Goal: Information Seeking & Learning: Learn about a topic

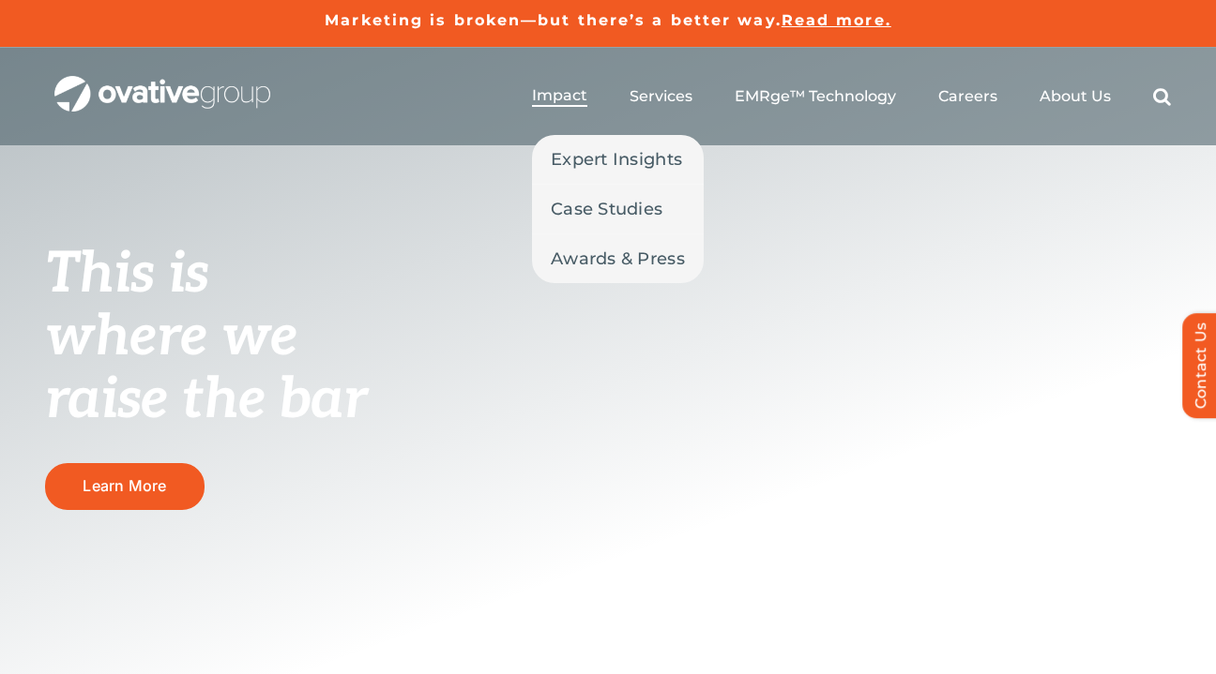
click at [558, 98] on span "Impact" at bounding box center [559, 95] width 55 height 19
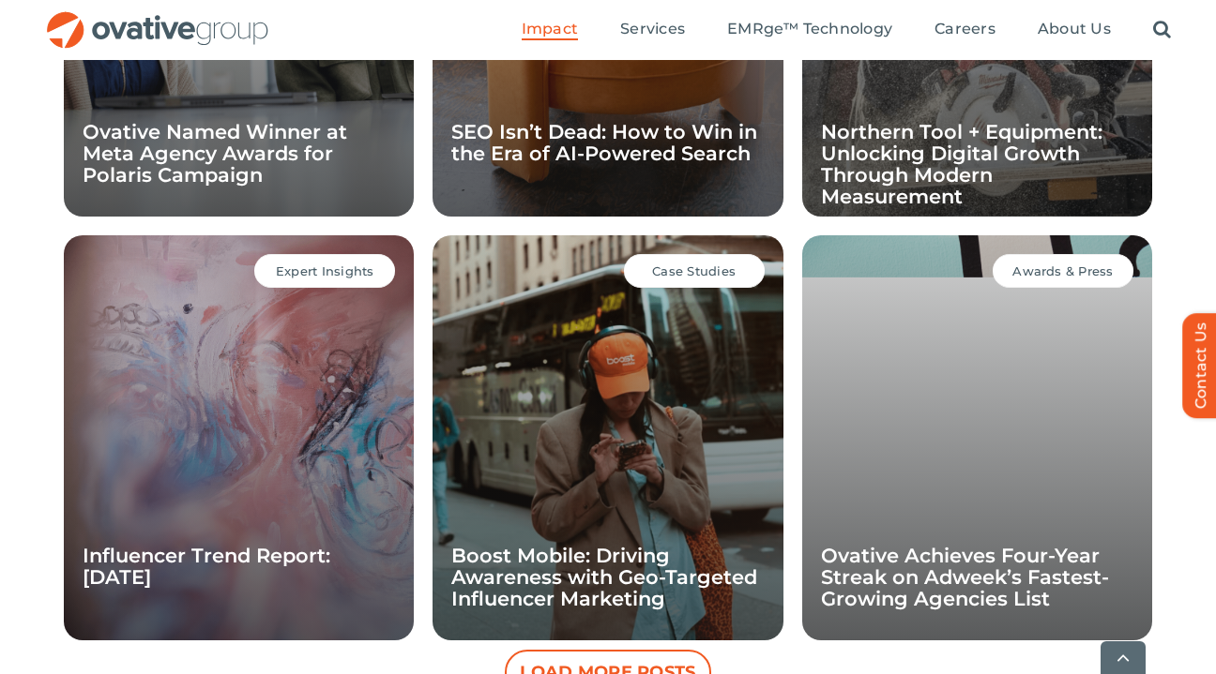
scroll to position [1860, 0]
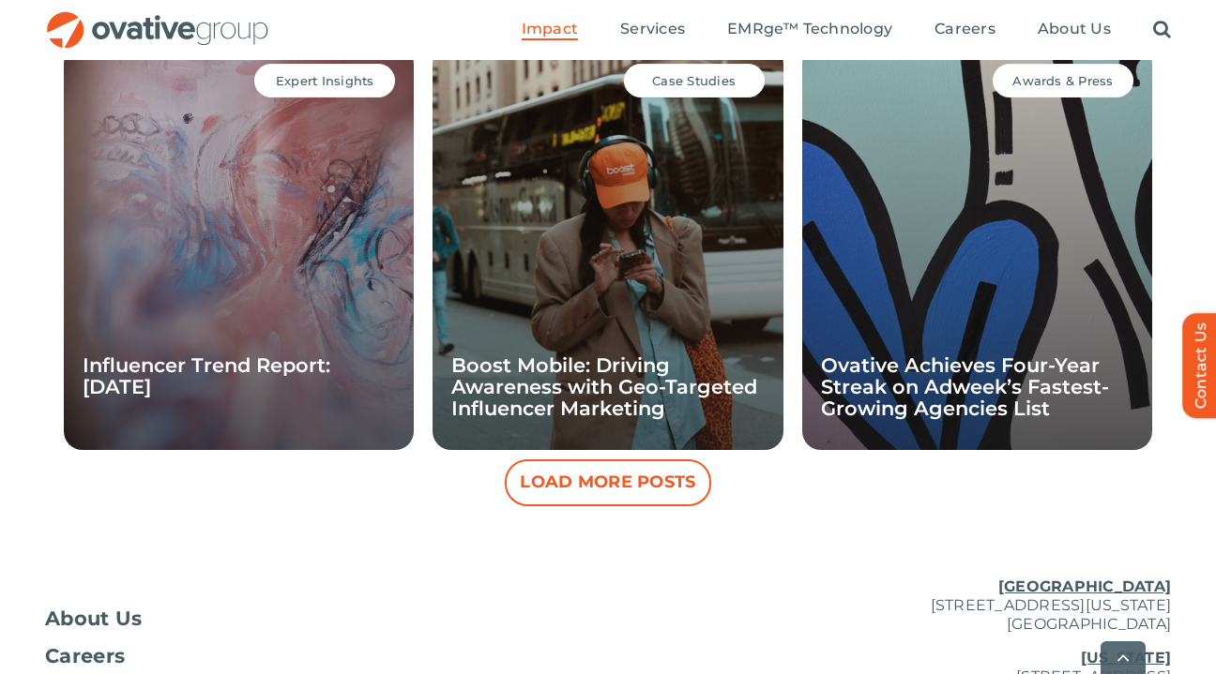
click at [641, 472] on button "Load More Posts" at bounding box center [608, 483] width 206 height 47
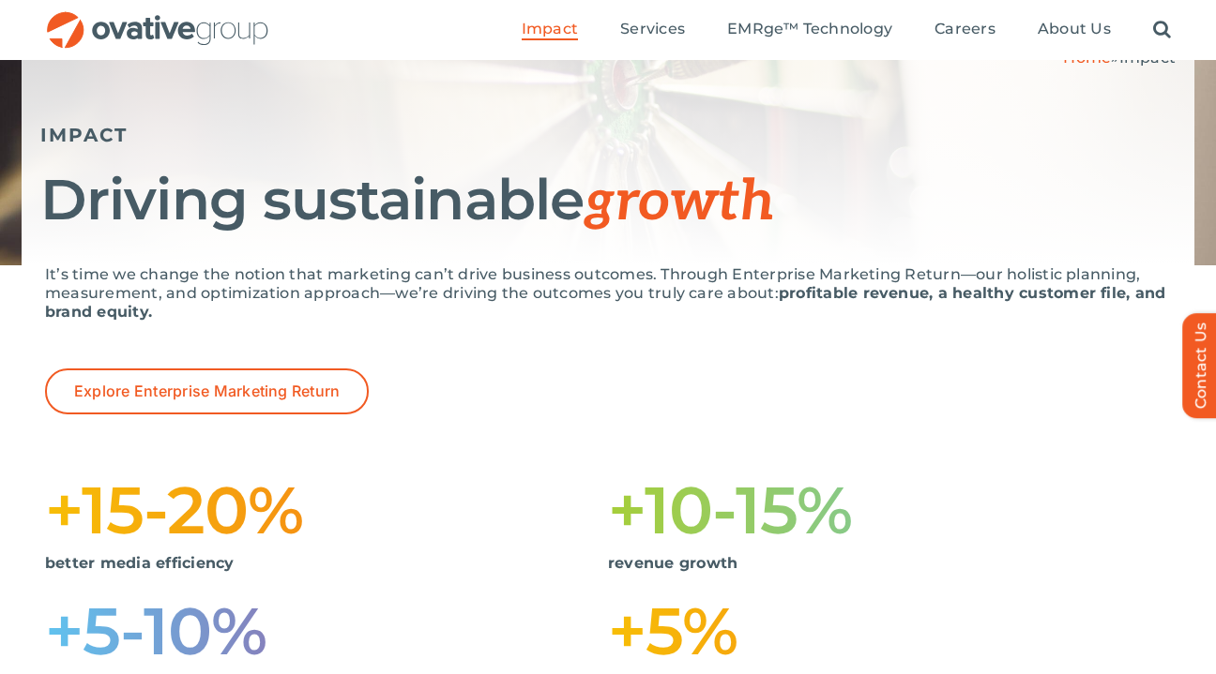
scroll to position [0, 0]
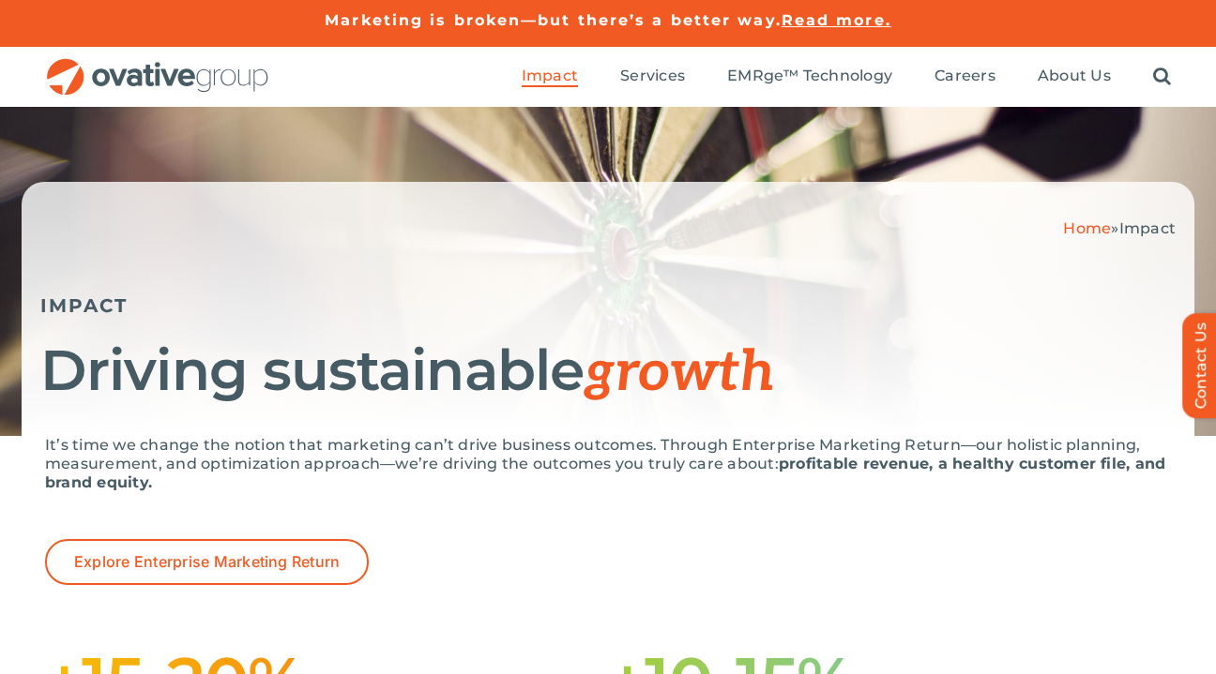
click at [145, 75] on img "OG_Full_horizontal_RGB" at bounding box center [157, 77] width 225 height 38
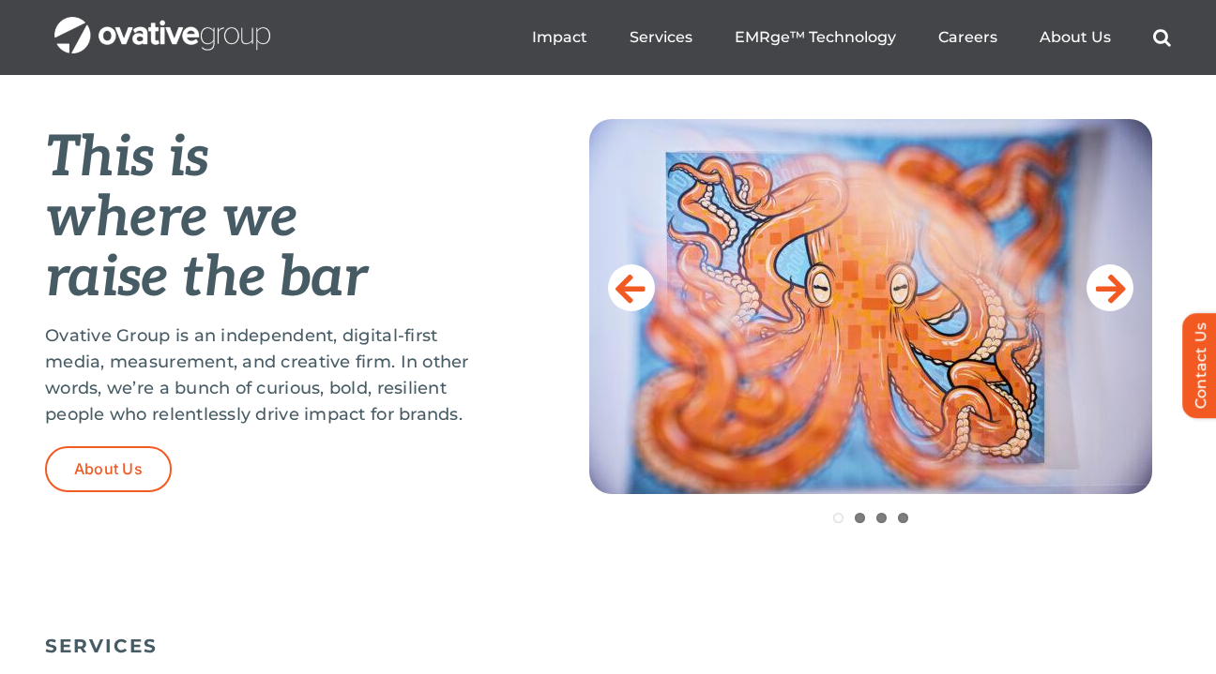
scroll to position [738, 0]
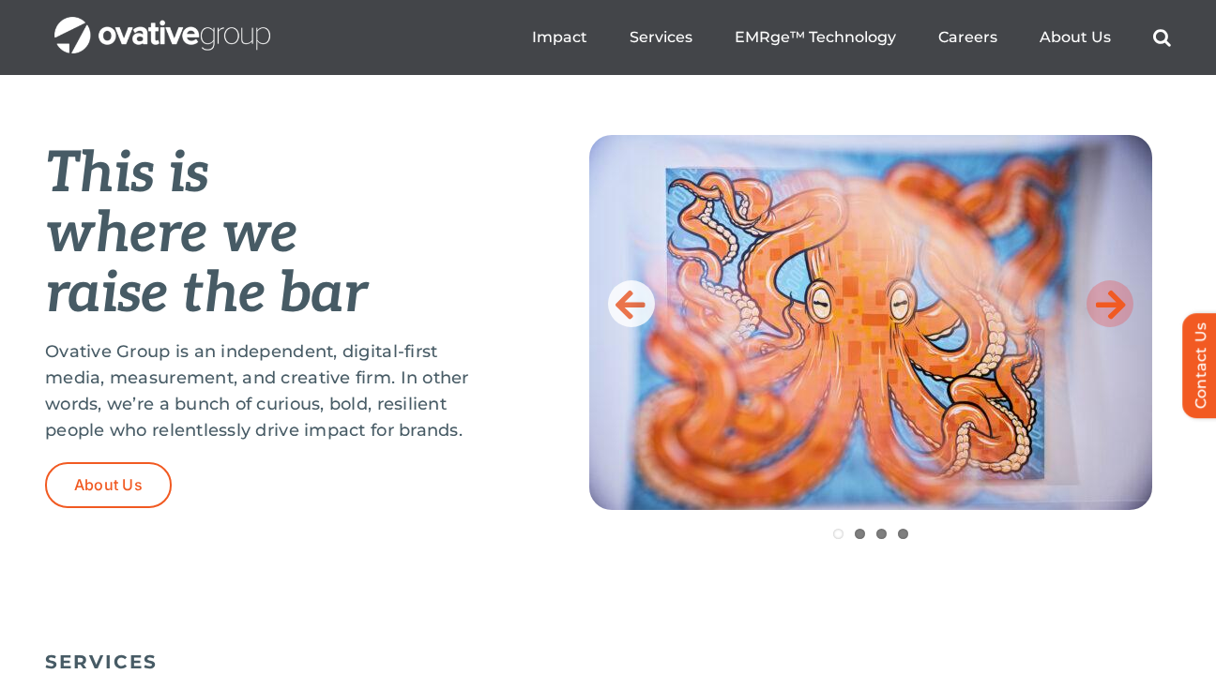
click at [1119, 295] on icon at bounding box center [1111, 304] width 30 height 38
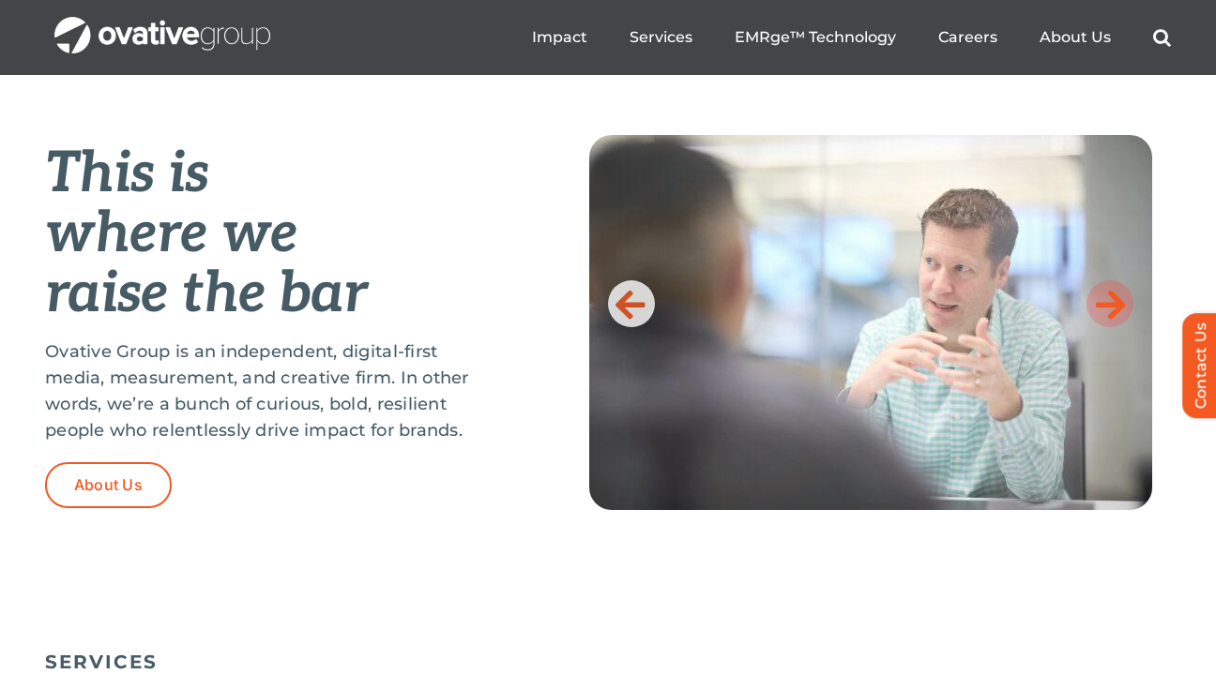
click at [1119, 295] on icon at bounding box center [1111, 304] width 30 height 38
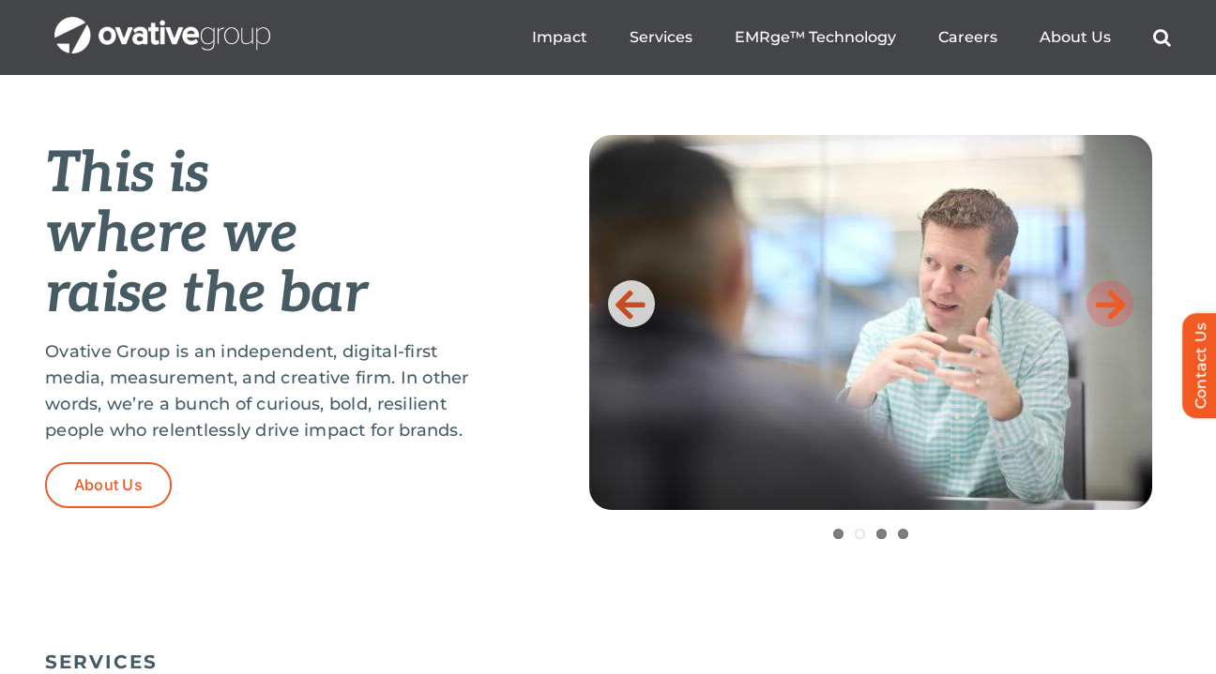
click at [1117, 300] on icon at bounding box center [1111, 304] width 30 height 38
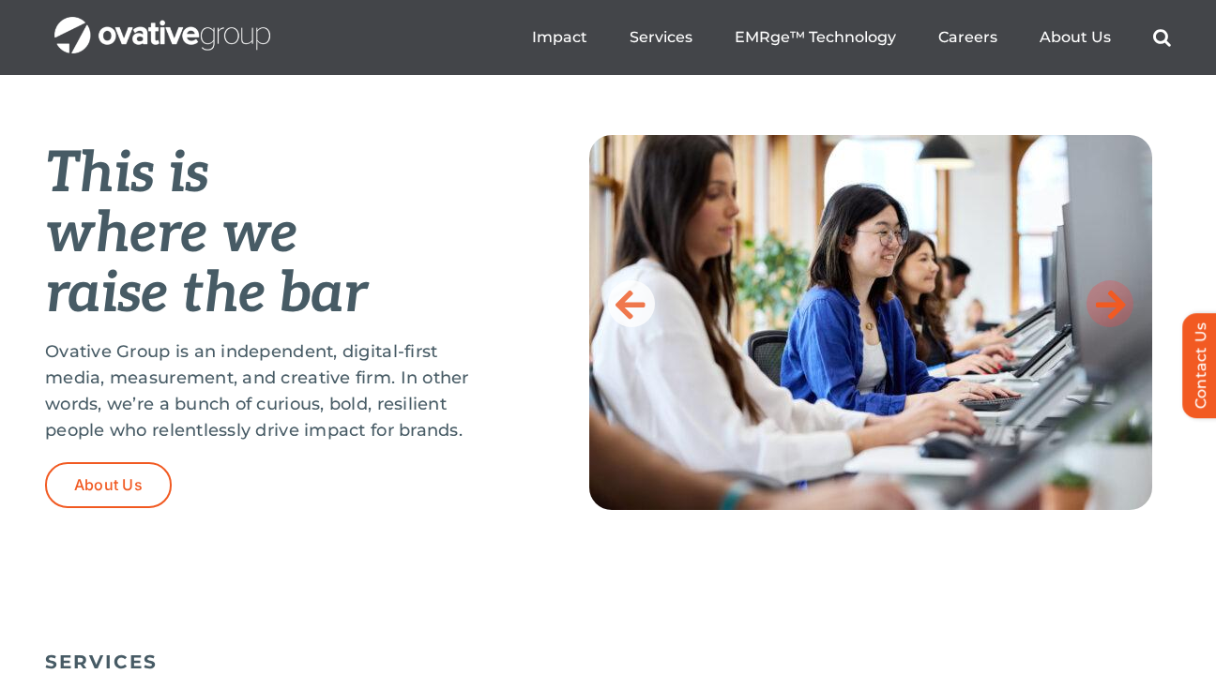
click at [1117, 300] on icon at bounding box center [1111, 304] width 30 height 38
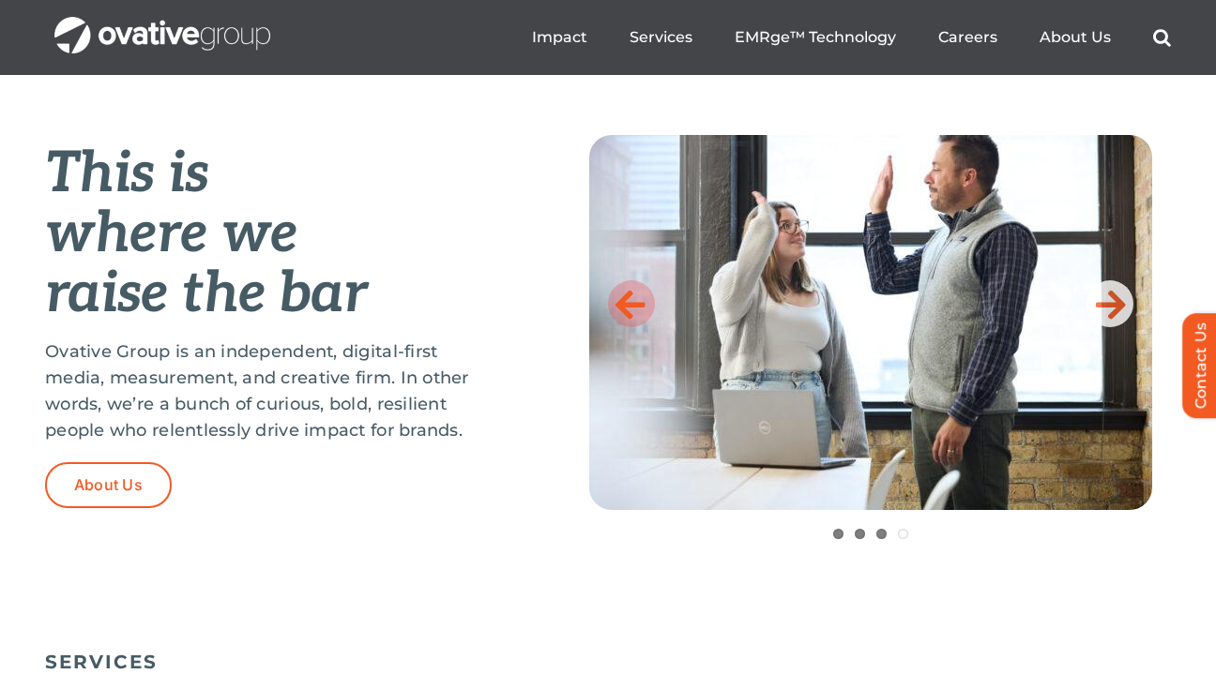
click at [633, 307] on icon at bounding box center [630, 304] width 30 height 38
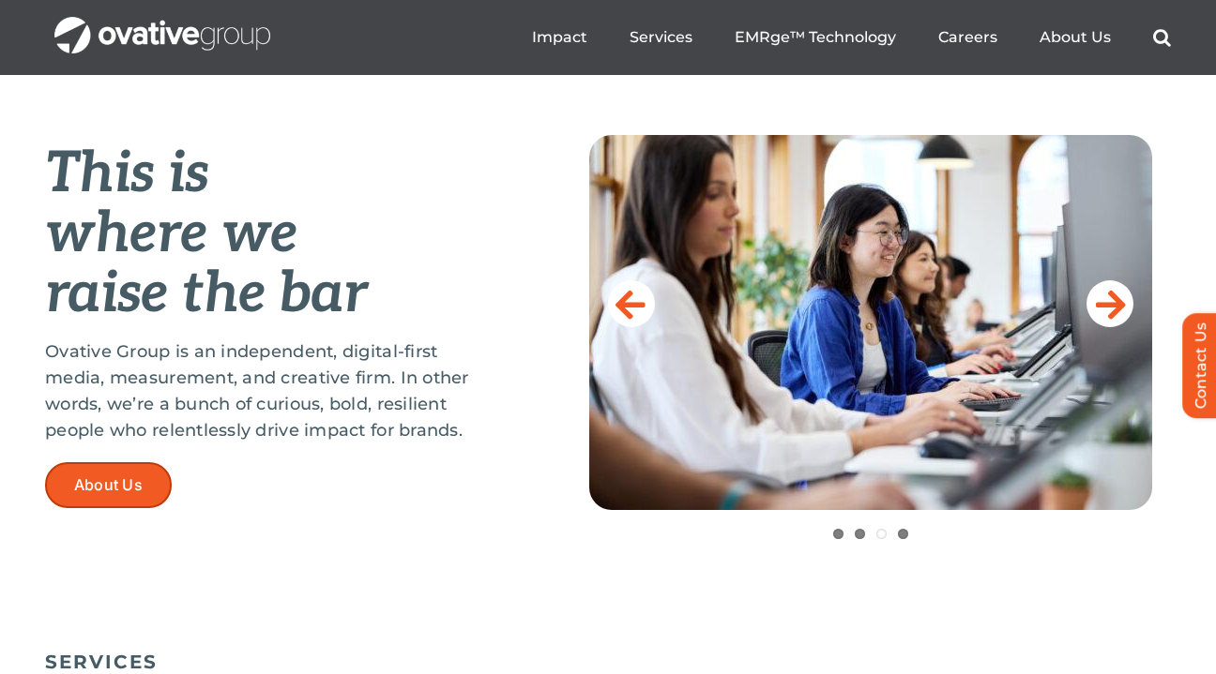
click at [141, 493] on span "About Us" at bounding box center [108, 486] width 68 height 18
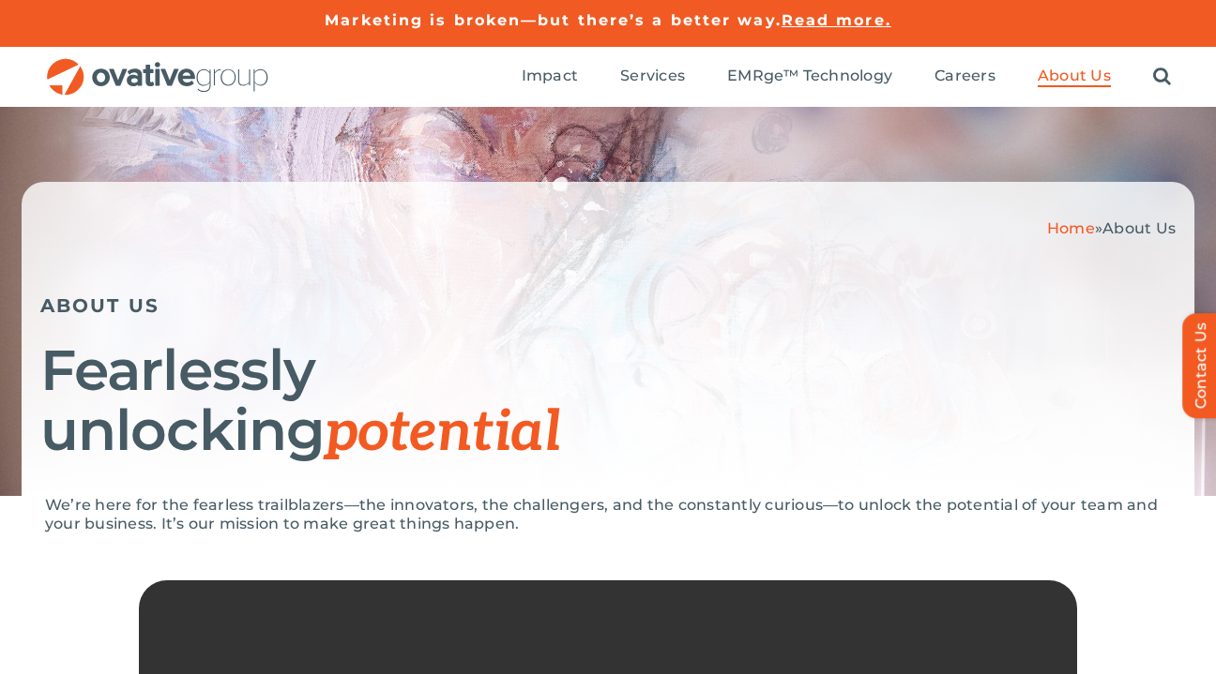
click at [94, 83] on img "OG_Full_horizontal_RGB" at bounding box center [157, 77] width 225 height 38
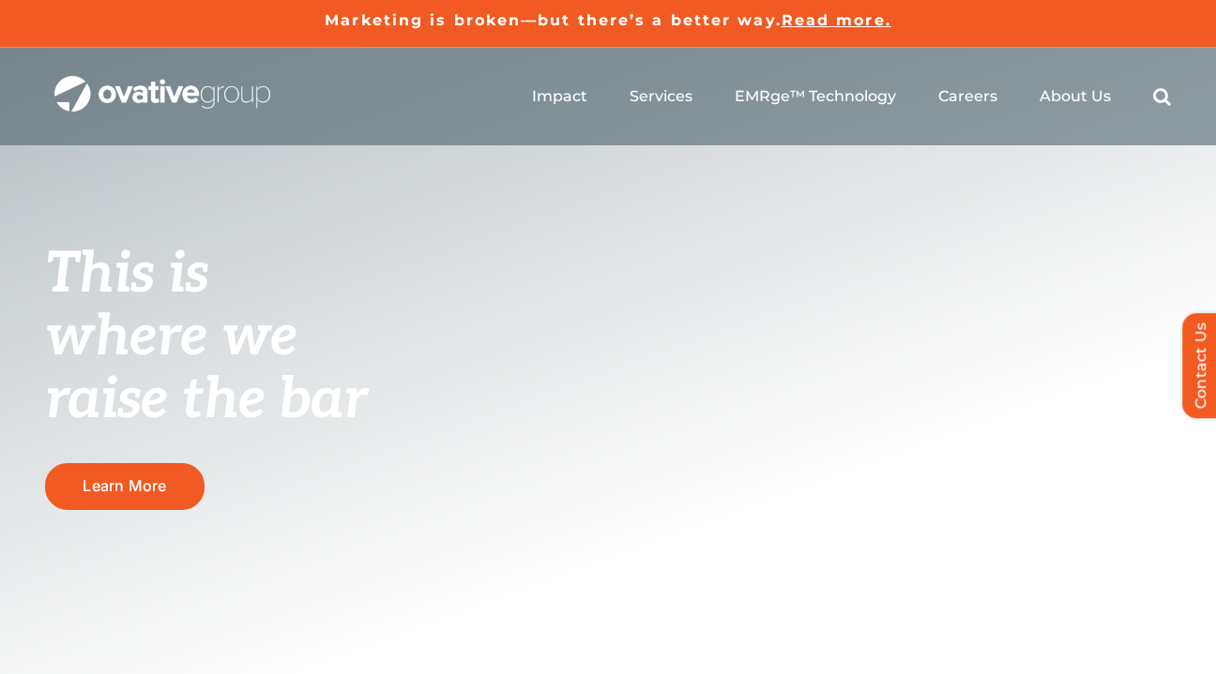
click at [826, 20] on span "Read more." at bounding box center [836, 20] width 110 height 18
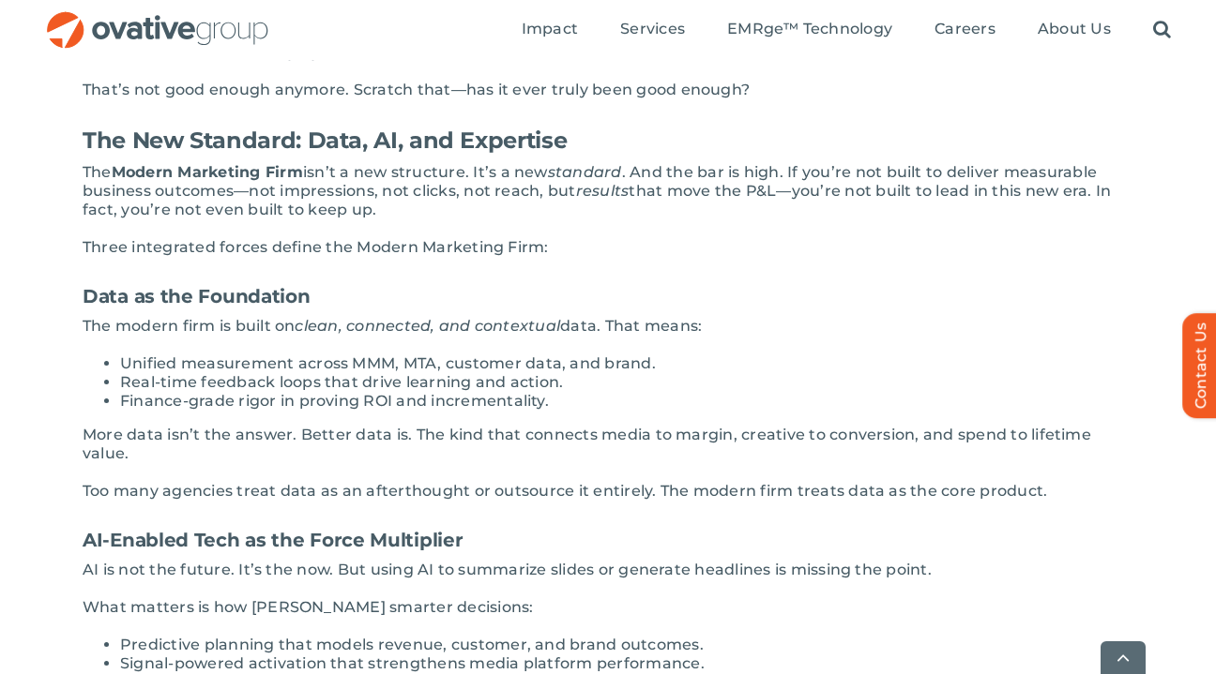
scroll to position [610, 0]
drag, startPoint x: 83, startPoint y: 434, endPoint x: 404, endPoint y: 428, distance: 321.8
click at [404, 428] on p "More data isn’t the answer. Better data is. The kind that connects media to mar…" at bounding box center [608, 444] width 1051 height 38
copy p "More data isn’t the answer. Better data is."
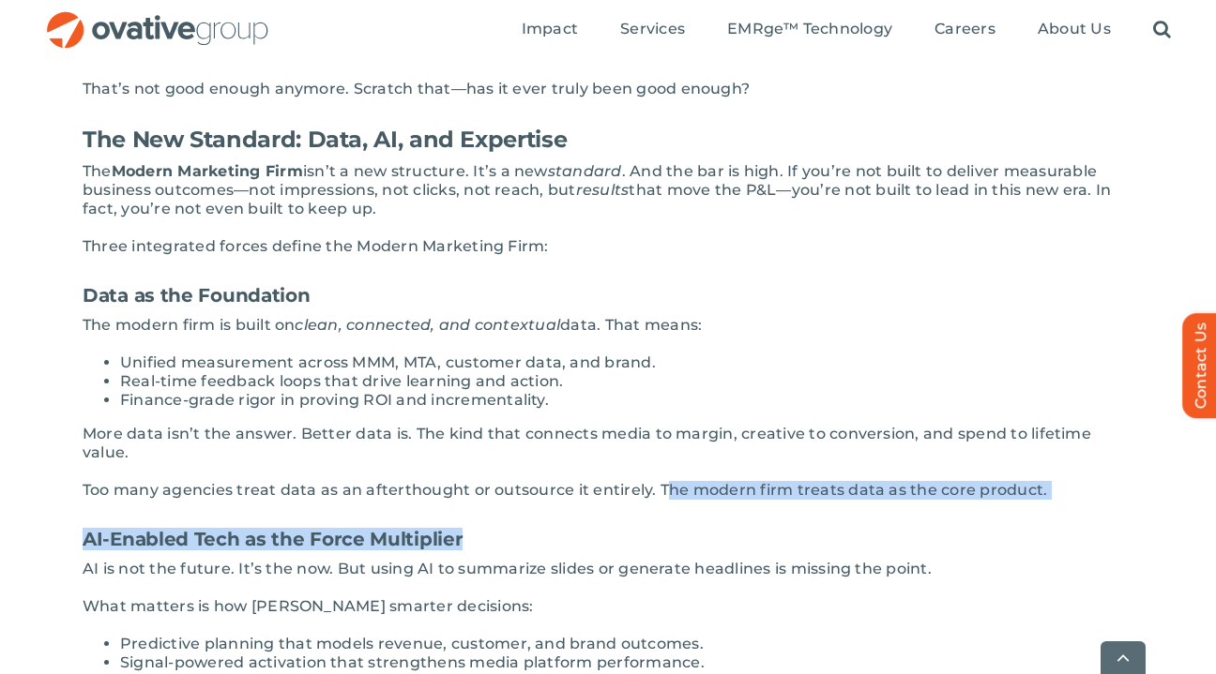
drag, startPoint x: 659, startPoint y: 473, endPoint x: 870, endPoint y: 487, distance: 210.6
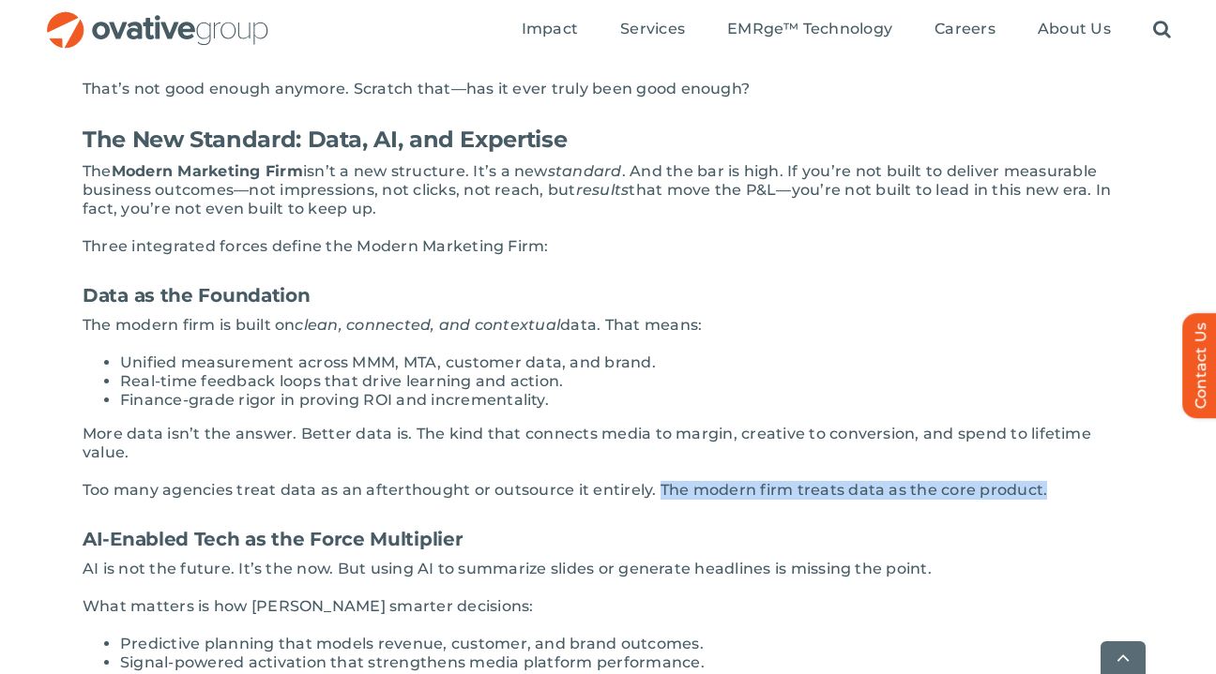
drag, startPoint x: 655, startPoint y: 475, endPoint x: 1051, endPoint y: 471, distance: 395.9
click at [1051, 481] on p "Too many agencies treat data as an afterthought or outsource it entirely. The m…" at bounding box center [608, 490] width 1051 height 19
copy p "The modern firm treats data as the core product."
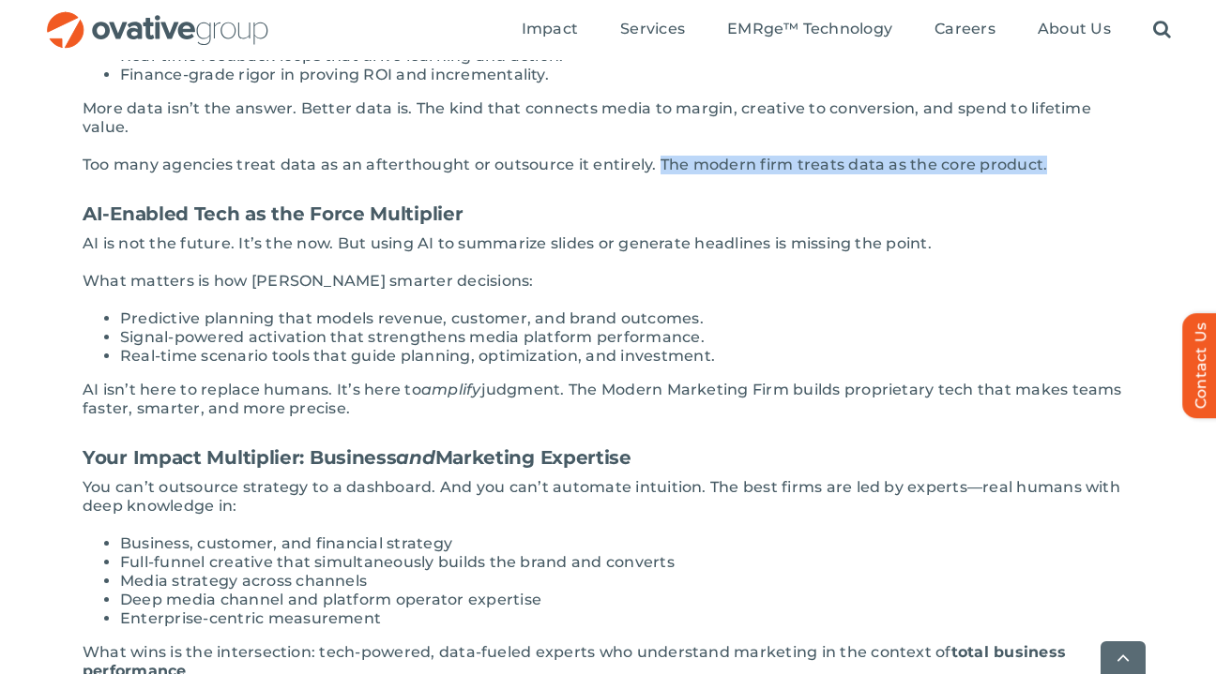
scroll to position [936, 0]
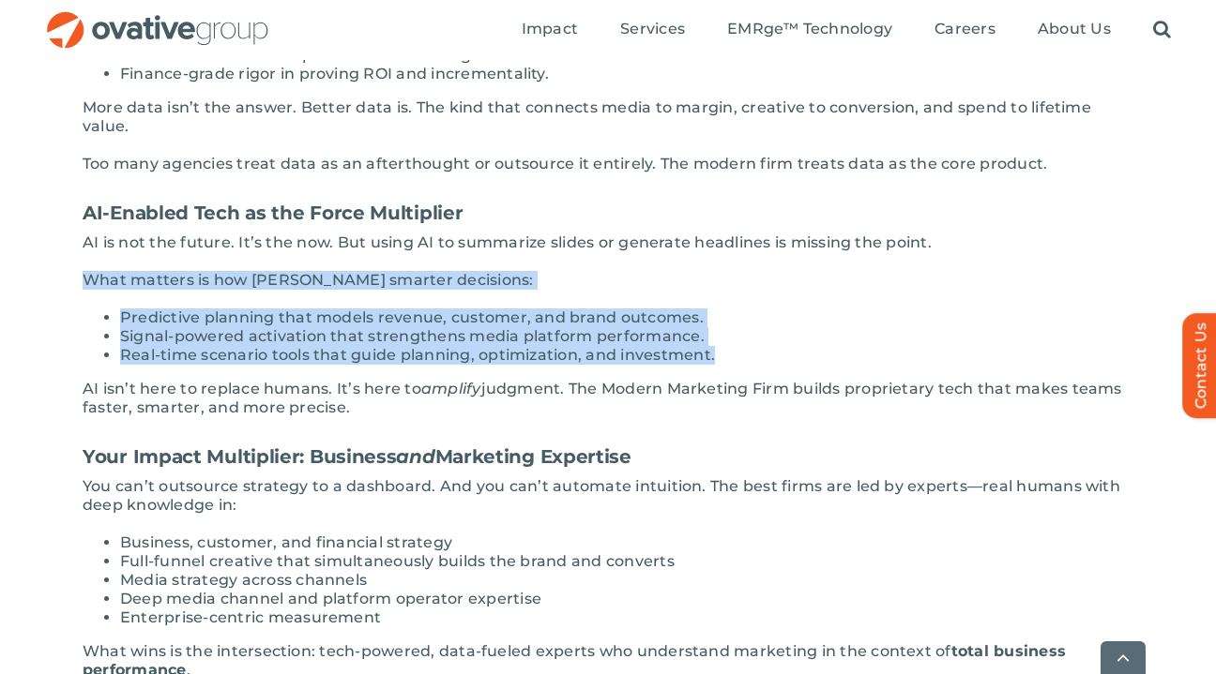
drag, startPoint x: 79, startPoint y: 264, endPoint x: 742, endPoint y: 343, distance: 668.0
click at [742, 343] on div "The marketing industrial complex is broken. The “Mad Men” era is long gone—but …" at bounding box center [608, 639] width 1126 height 2171
copy div "What matters is how AI powers smarter decisions: Predictive planning that model…"
click at [213, 48] on img "OG_Full_horizontal_RGB" at bounding box center [157, 30] width 225 height 38
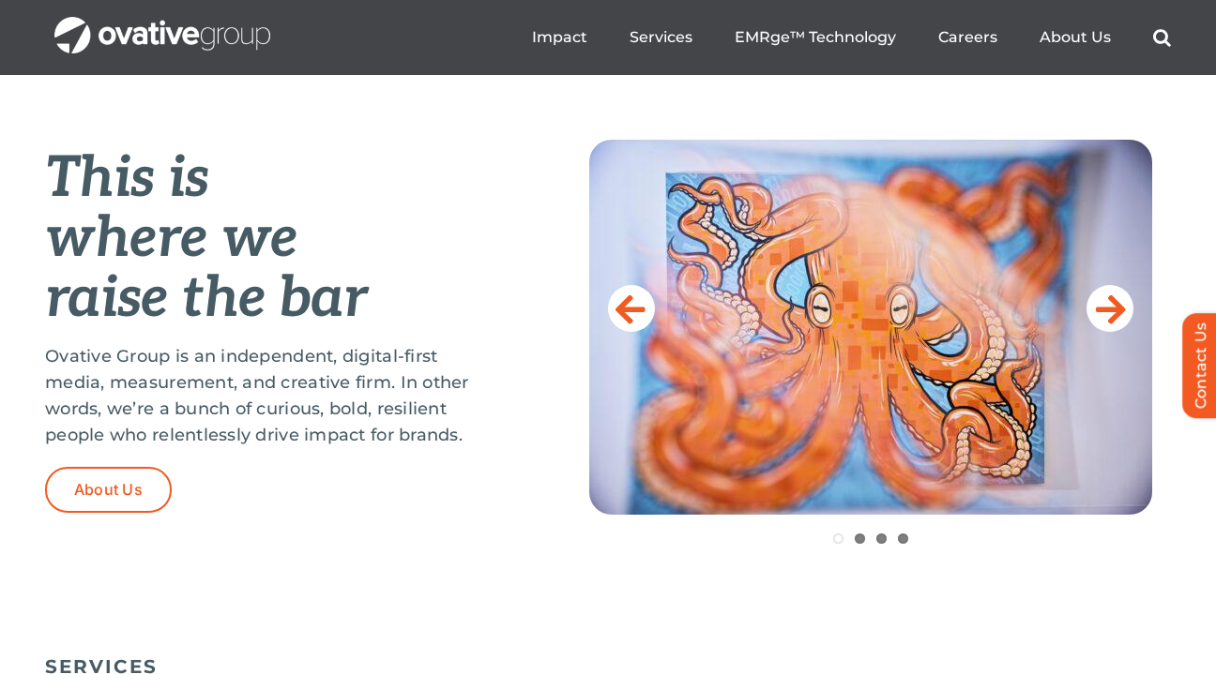
scroll to position [733, 0]
click at [1094, 300] on link at bounding box center [1109, 309] width 47 height 47
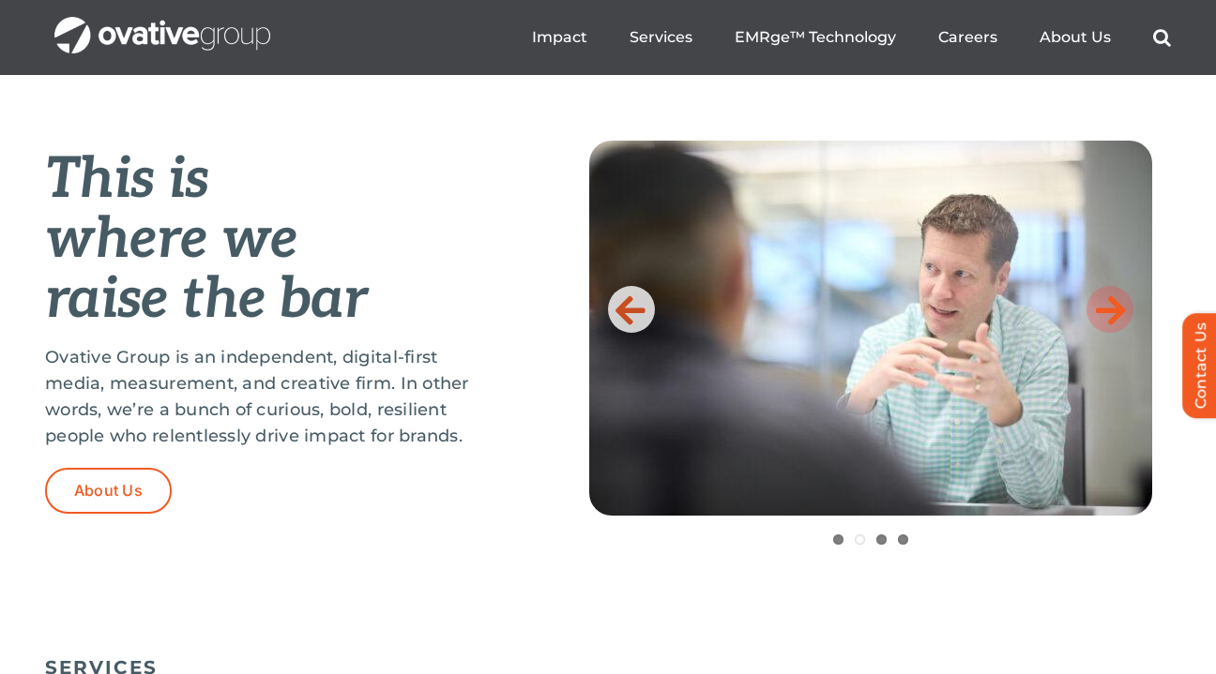
click at [1094, 300] on link at bounding box center [1109, 309] width 47 height 47
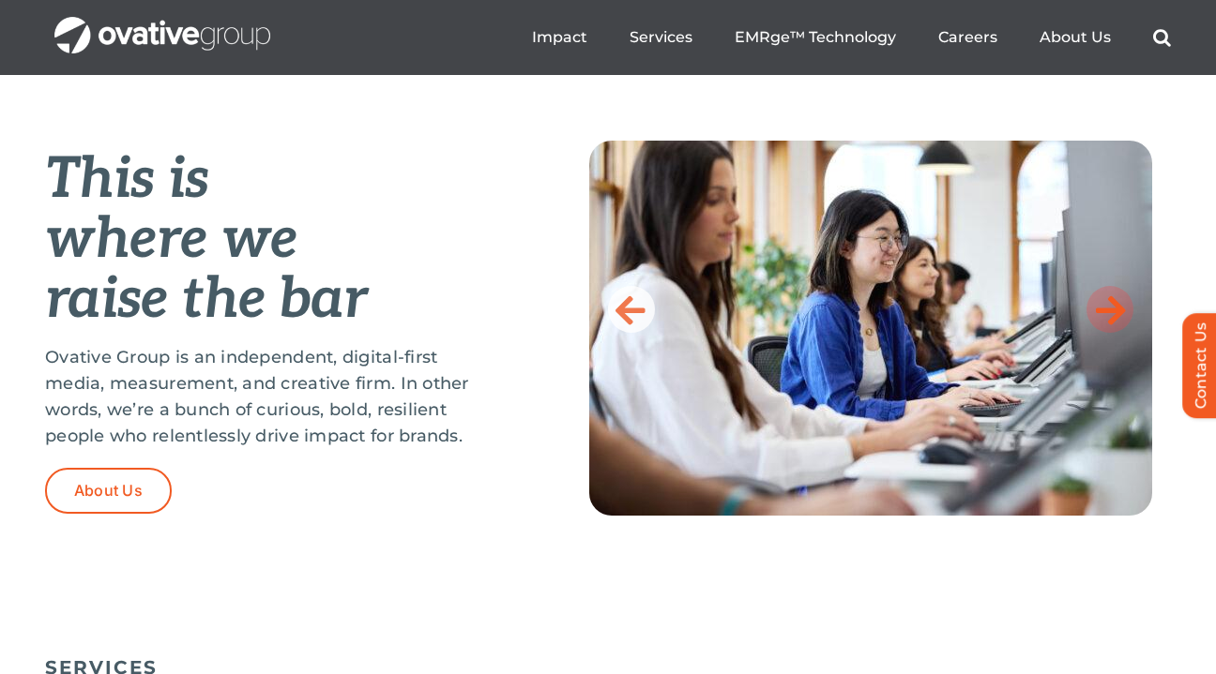
click at [1094, 300] on link at bounding box center [1109, 309] width 47 height 47
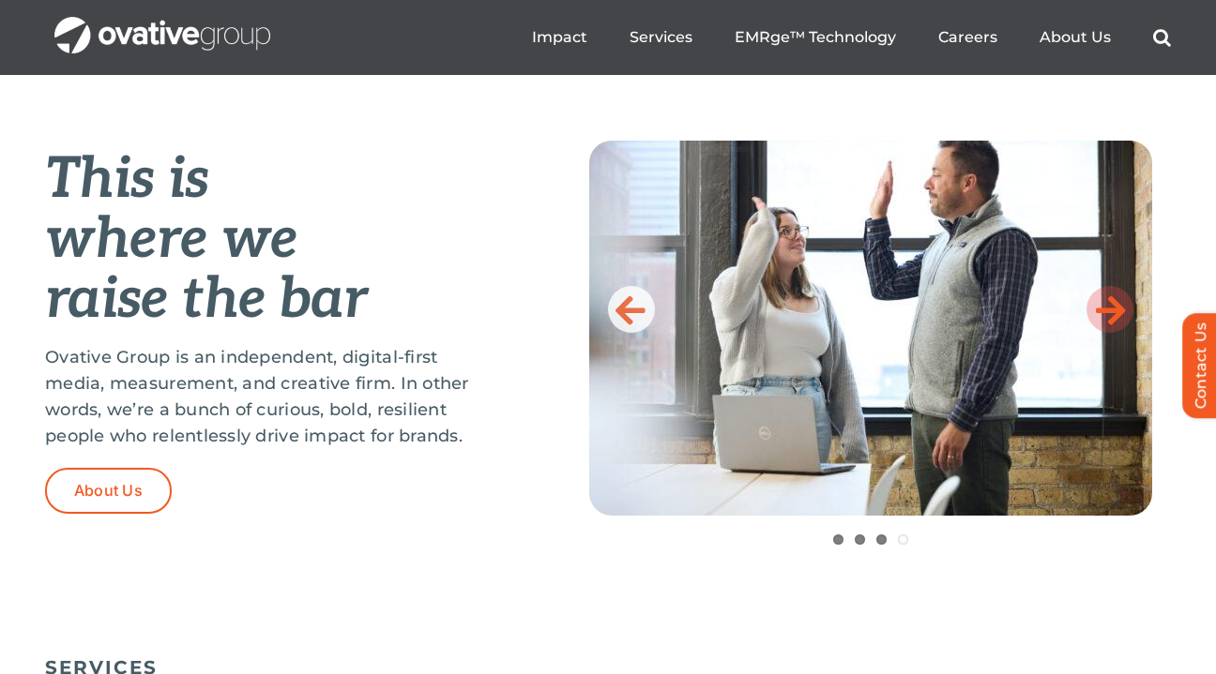
click at [1094, 300] on link at bounding box center [1109, 309] width 47 height 47
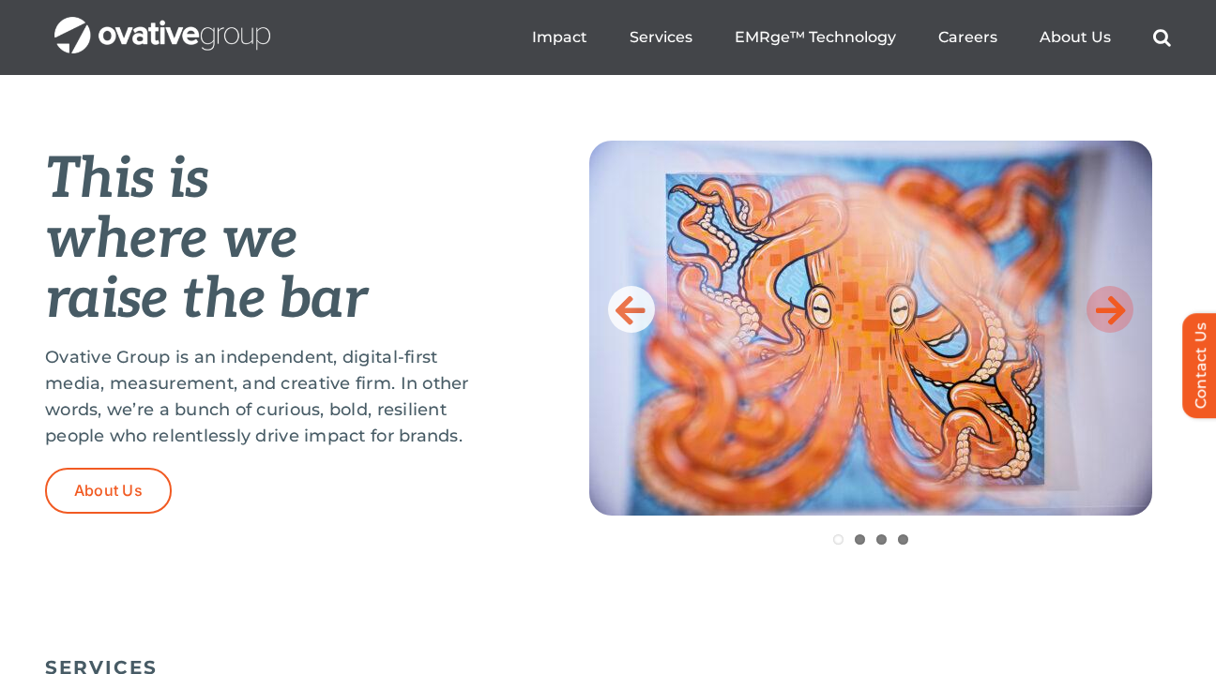
click at [1094, 300] on link at bounding box center [1109, 309] width 47 height 47
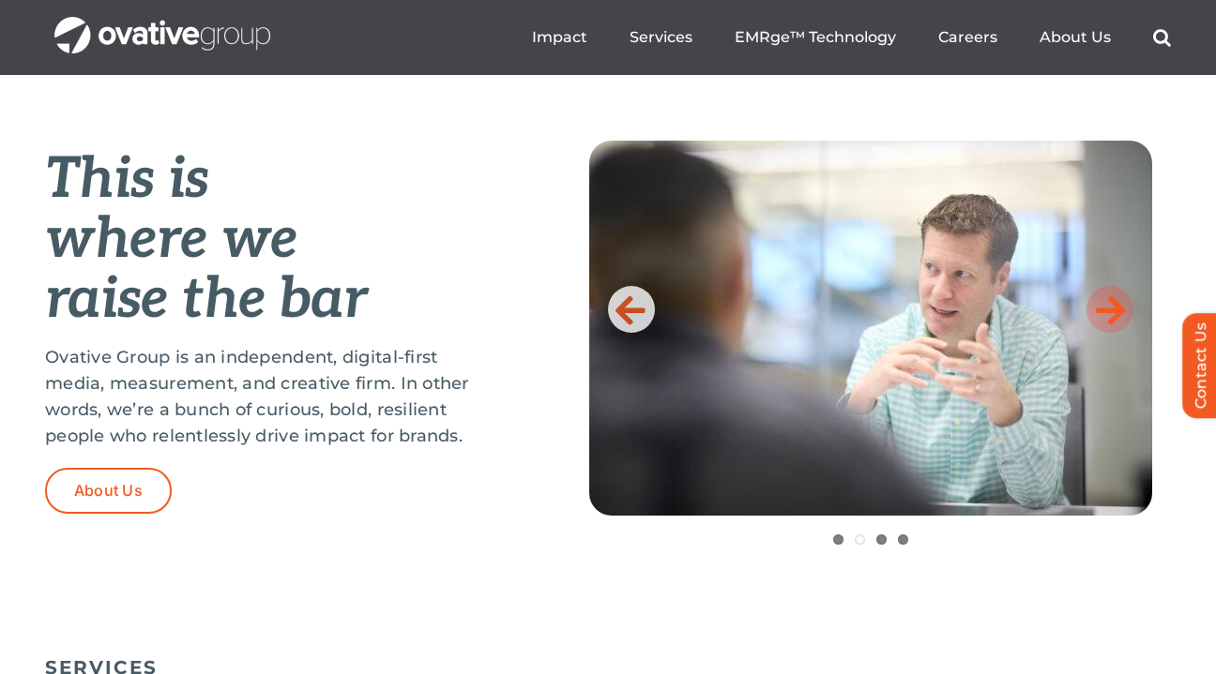
click at [1094, 300] on link at bounding box center [1109, 309] width 47 height 47
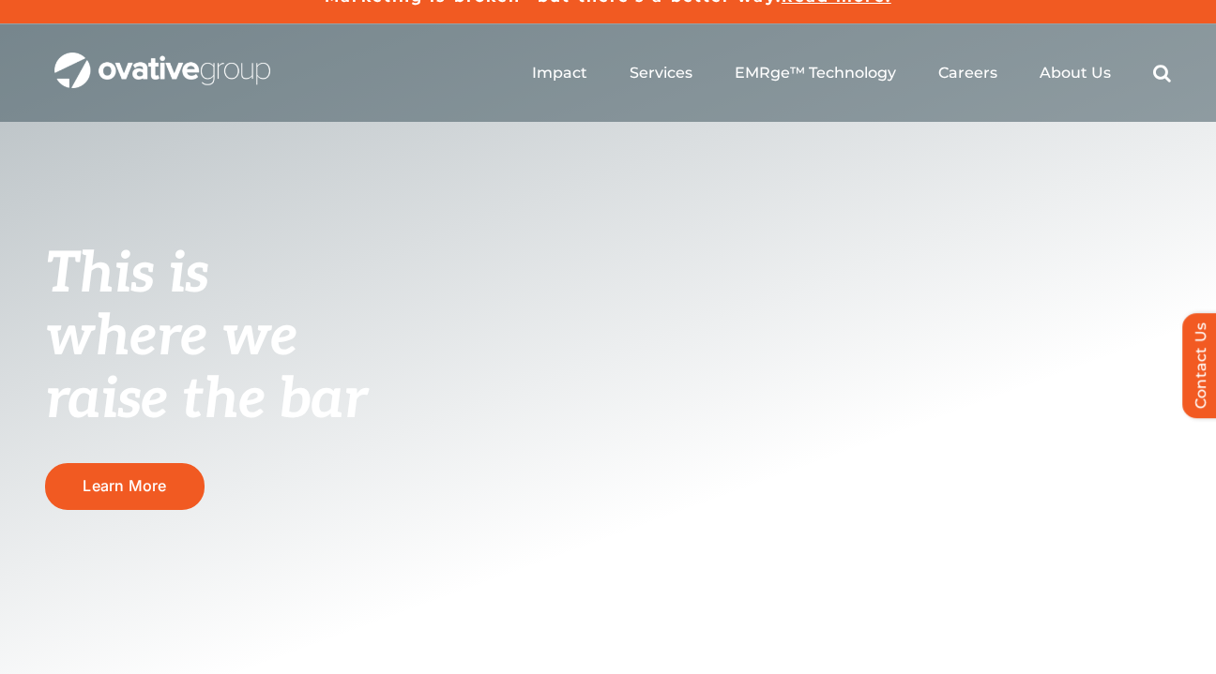
scroll to position [26, 0]
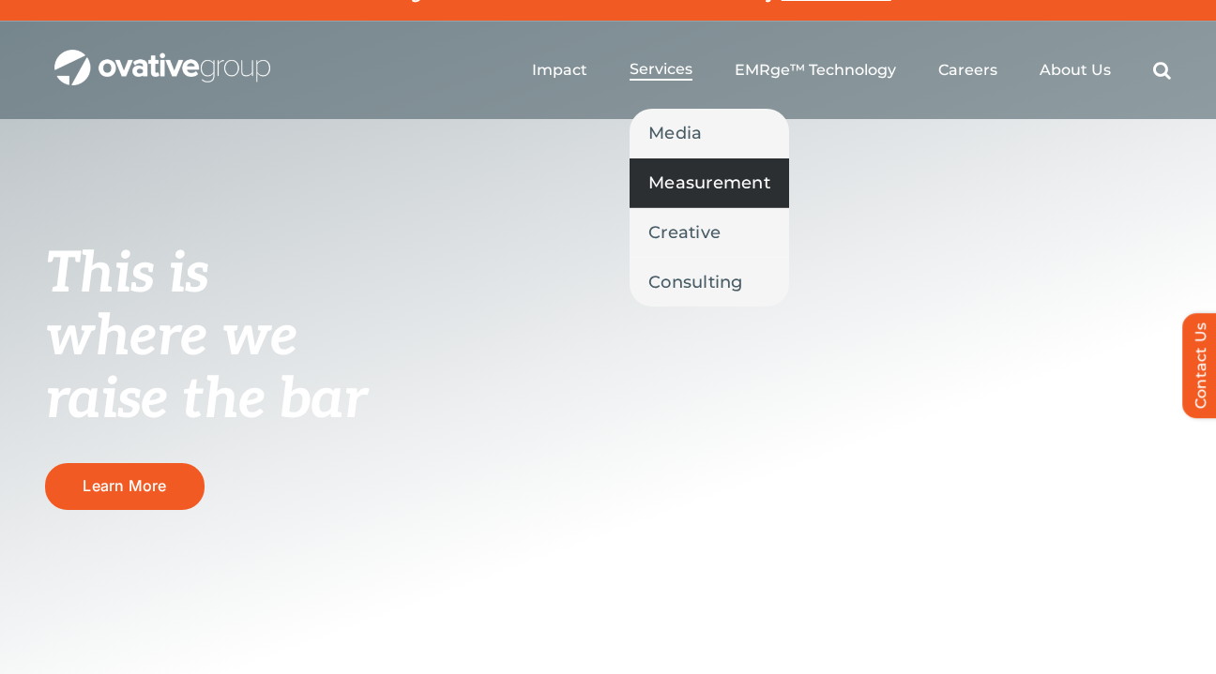
click at [701, 190] on span "Measurement" at bounding box center [709, 183] width 122 height 26
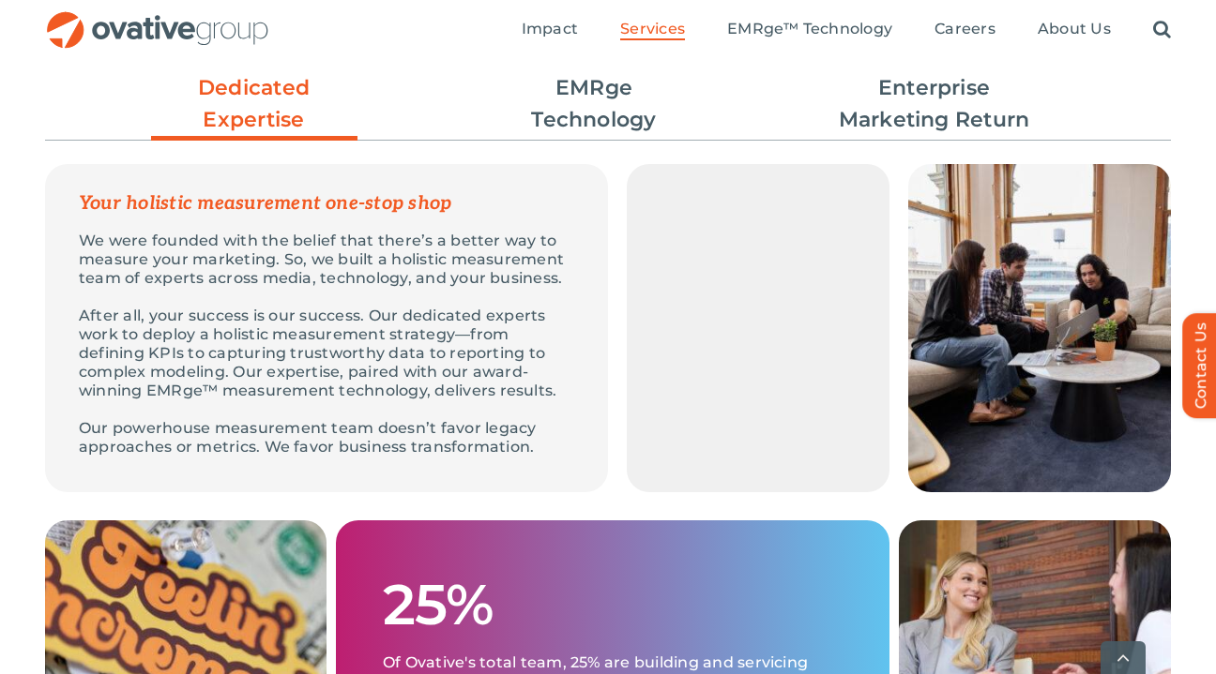
scroll to position [579, 0]
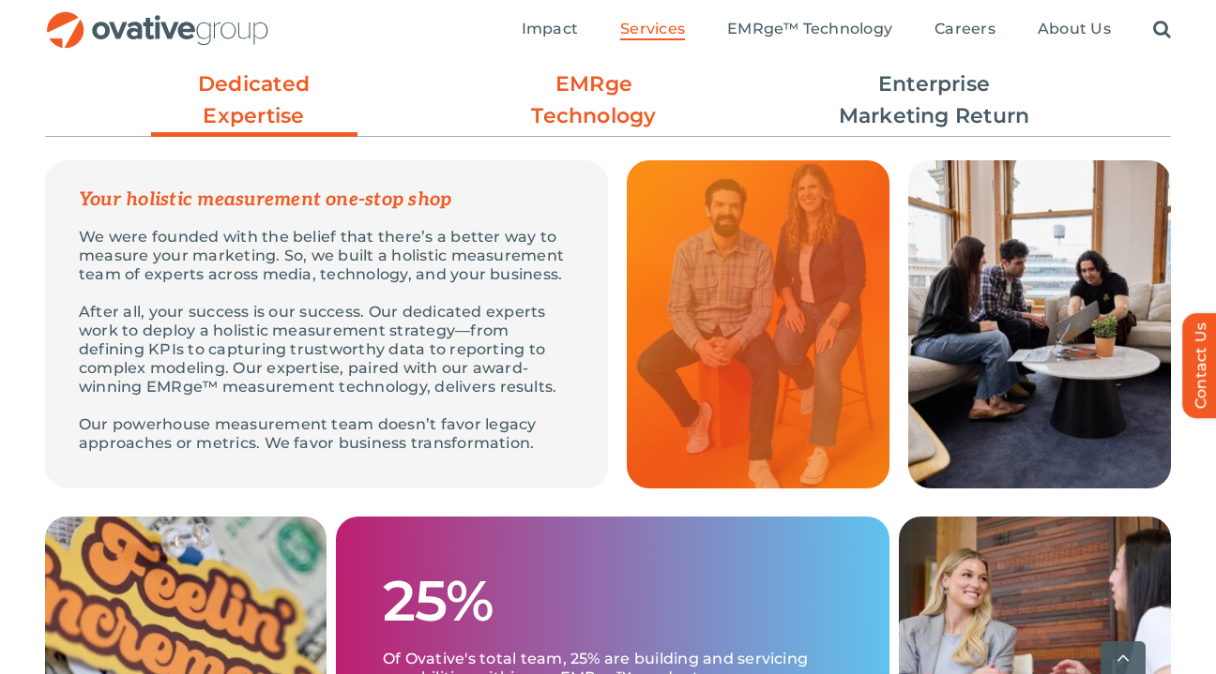
click at [554, 114] on link "EMRge Technology" at bounding box center [594, 100] width 206 height 64
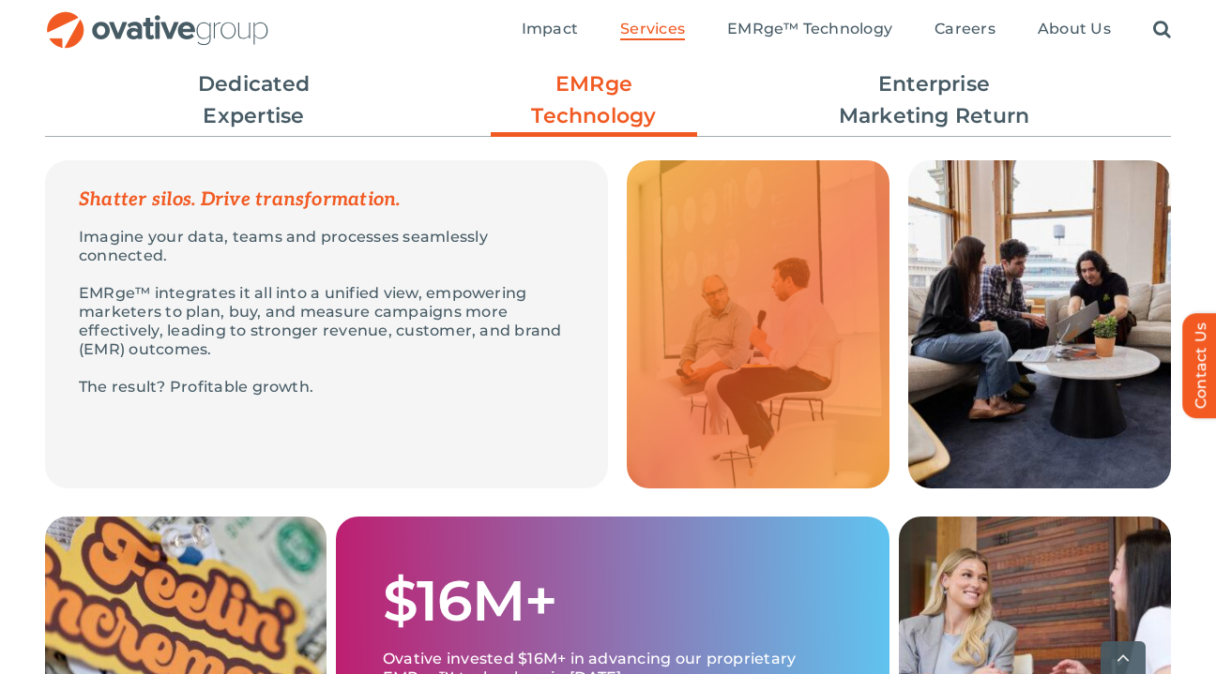
click at [819, 107] on ul "Dedicated Expertise EMRge Technology Enterprise Marketing Return" at bounding box center [608, 100] width 1126 height 83
click at [869, 107] on link "Enterprise Marketing Return" at bounding box center [934, 100] width 206 height 64
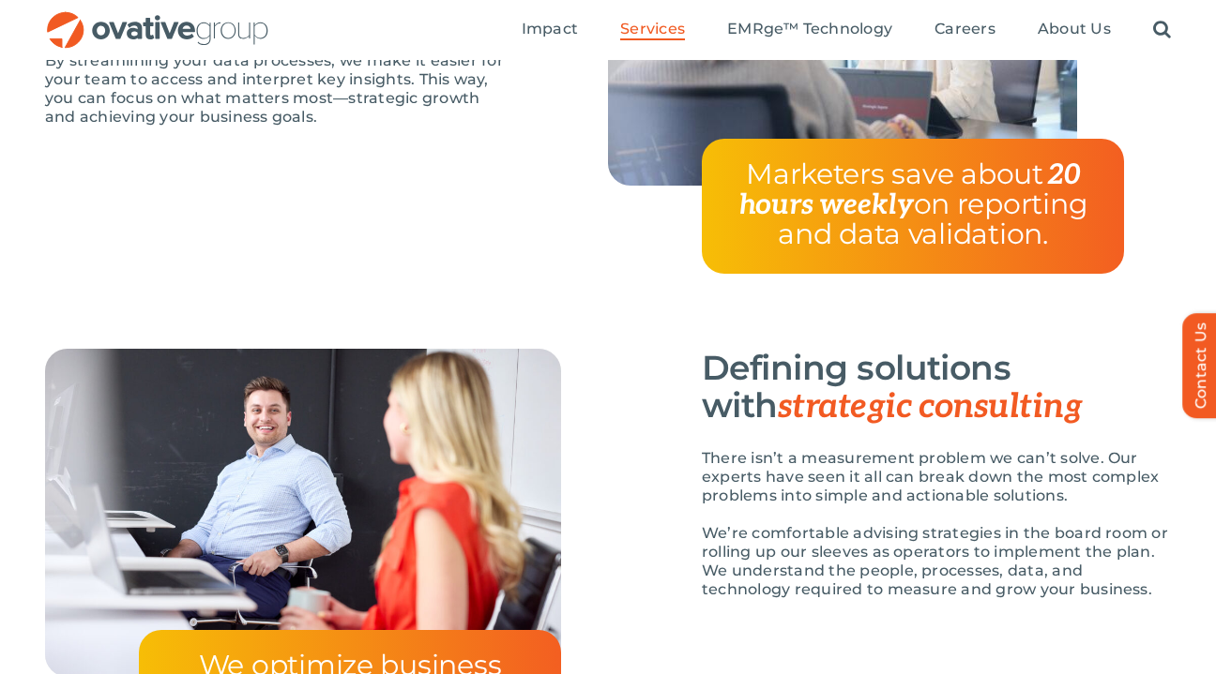
scroll to position [2772, 0]
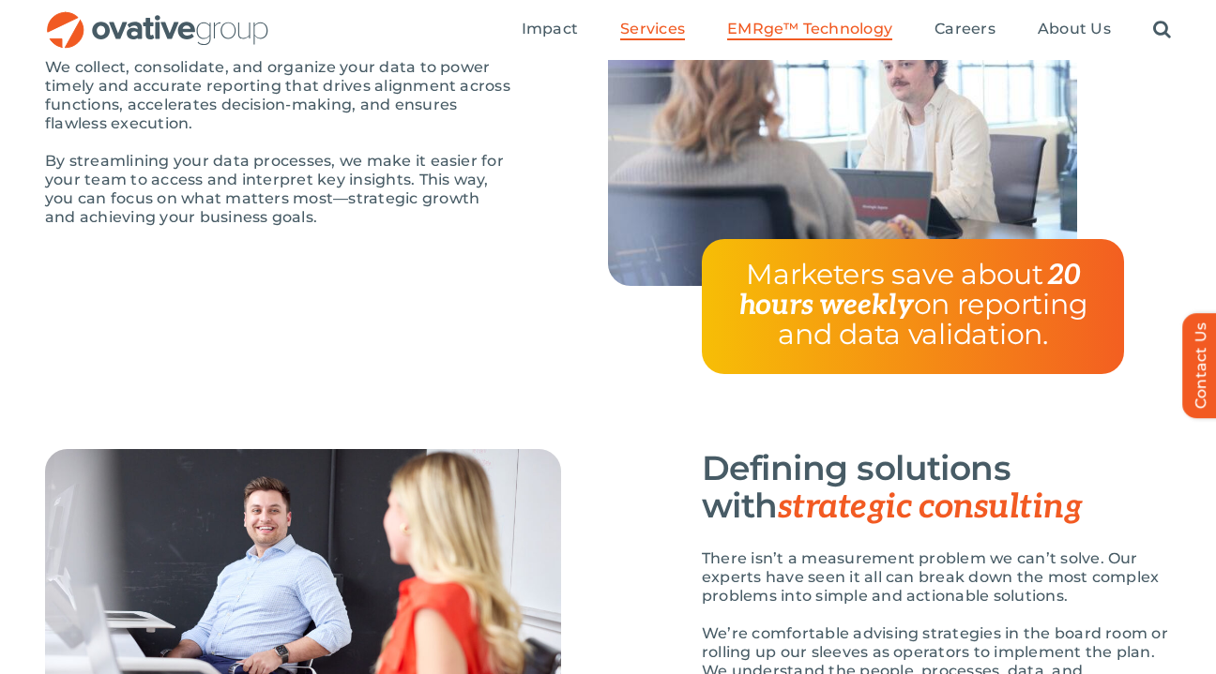
click at [805, 30] on span "EMRge™ Technology" at bounding box center [809, 29] width 165 height 19
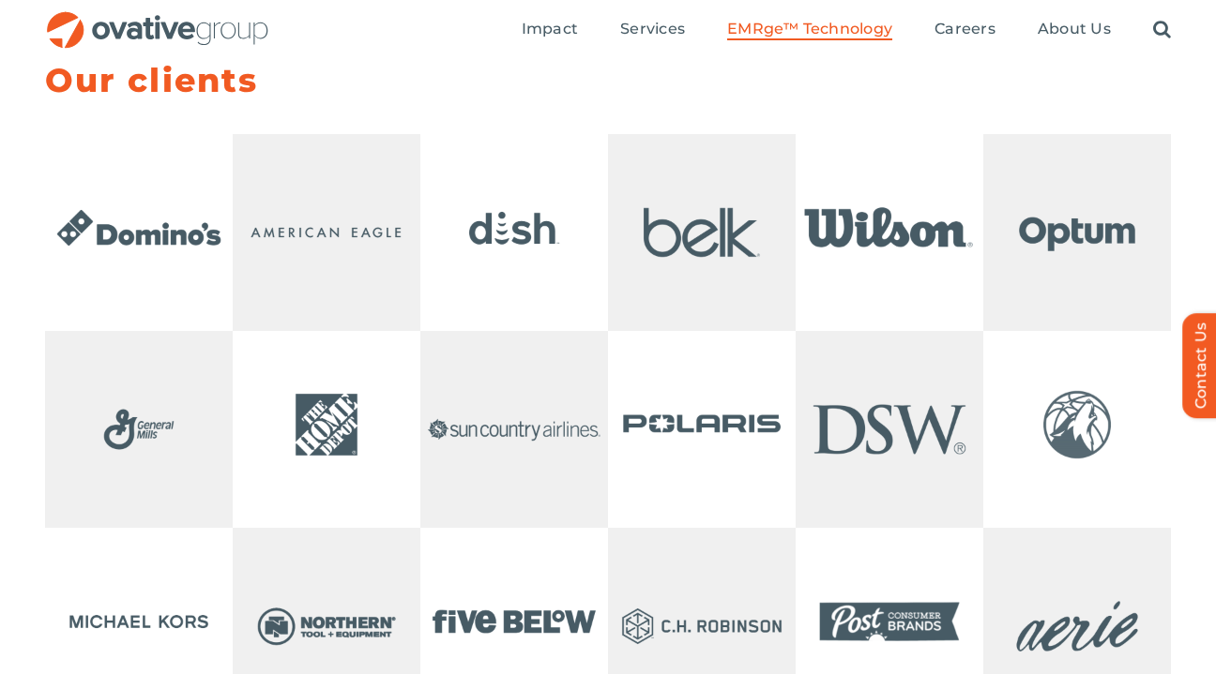
scroll to position [3776, 0]
